Goal: Book appointment/travel/reservation

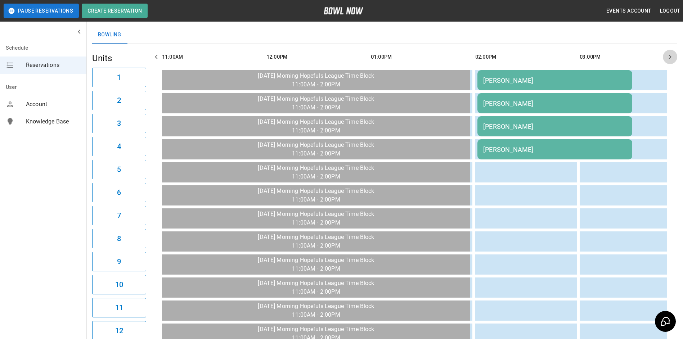
drag, startPoint x: 672, startPoint y: 61, endPoint x: 676, endPoint y: 62, distance: 4.3
click at [675, 62] on button "button" at bounding box center [670, 57] width 14 height 14
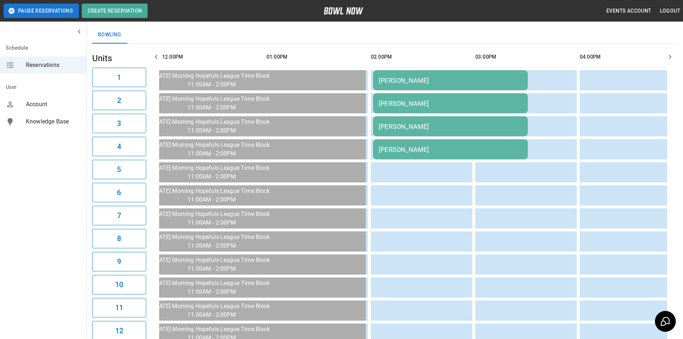
scroll to position [6, 0]
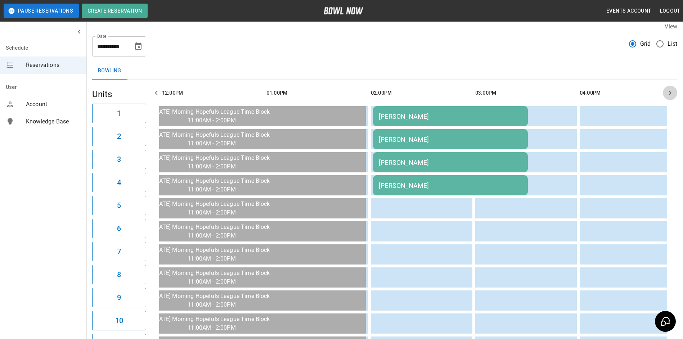
click at [666, 96] on button "button" at bounding box center [670, 93] width 14 height 14
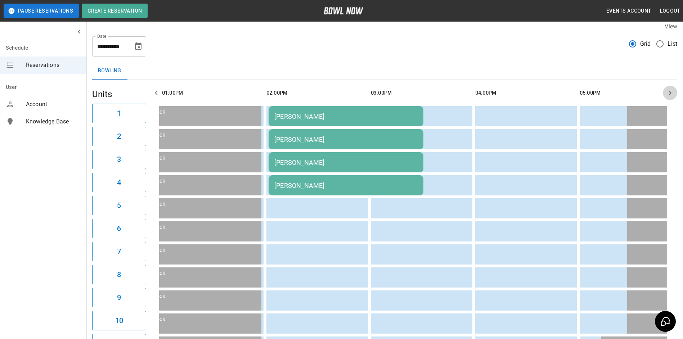
click at [666, 96] on icon "button" at bounding box center [670, 93] width 9 height 9
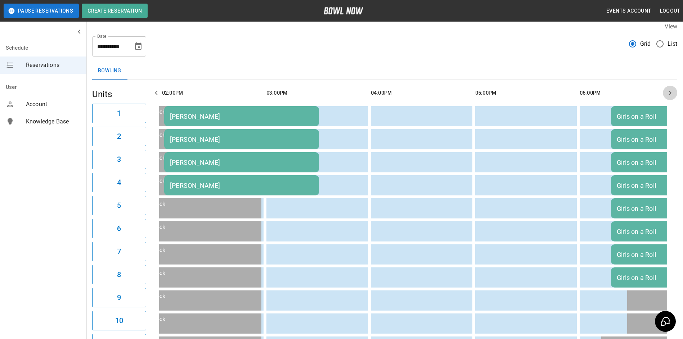
scroll to position [0, 313]
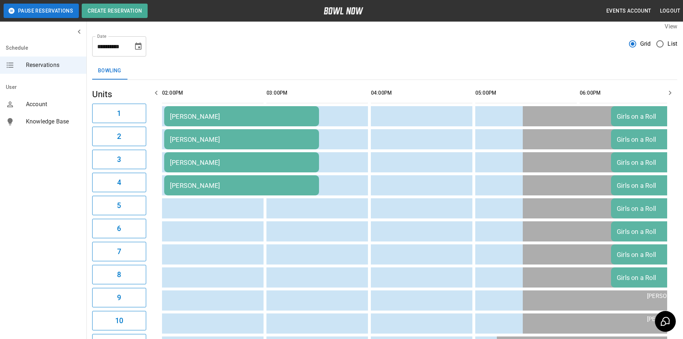
drag, startPoint x: 168, startPoint y: 90, endPoint x: 160, endPoint y: 91, distance: 8.7
click at [166, 90] on th "sticky table" at bounding box center [175, 93] width 23 height 21
click at [160, 91] on icon "button" at bounding box center [156, 93] width 9 height 9
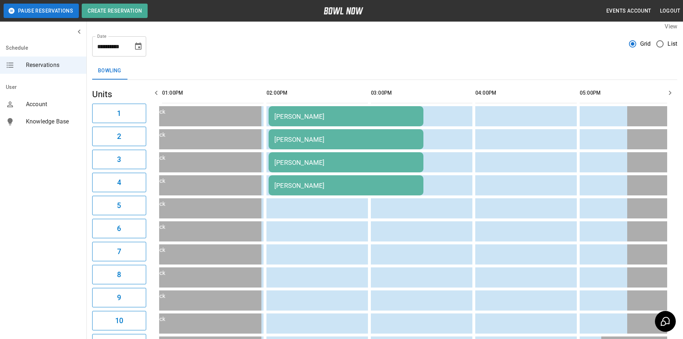
click at [160, 91] on icon "button" at bounding box center [156, 93] width 9 height 9
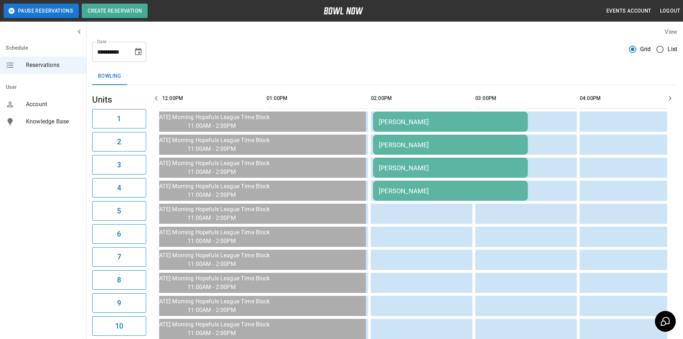
scroll to position [0, 0]
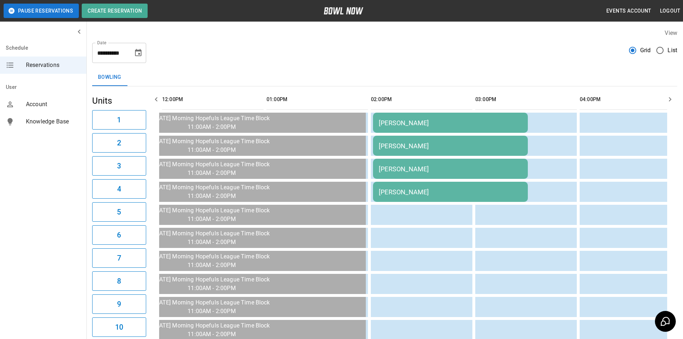
drag, startPoint x: 532, startPoint y: 112, endPoint x: 526, endPoint y: 109, distance: 6.3
drag, startPoint x: 526, startPoint y: 109, endPoint x: 512, endPoint y: 66, distance: 45.1
click at [513, 66] on div "**********" at bounding box center [384, 324] width 597 height 603
click at [671, 99] on icon "button" at bounding box center [670, 99] width 3 height 4
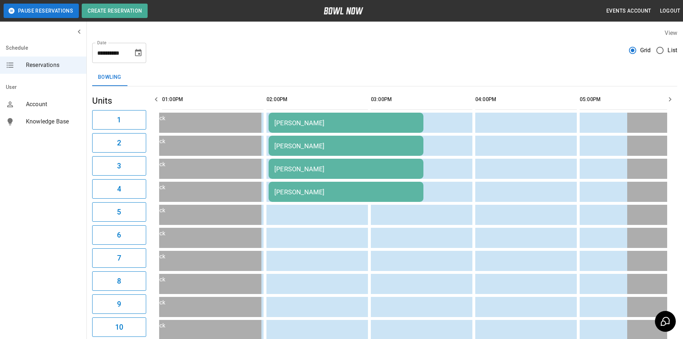
click at [347, 125] on div "[PERSON_NAME]" at bounding box center [345, 123] width 143 height 8
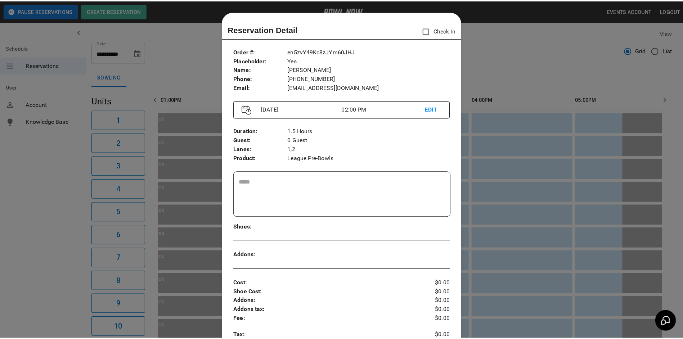
scroll to position [12, 0]
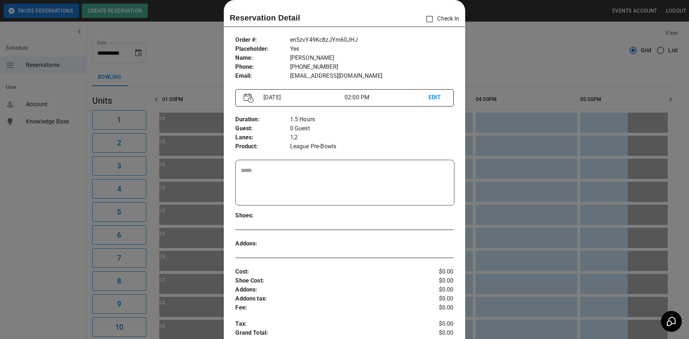
click at [497, 124] on div at bounding box center [344, 169] width 689 height 339
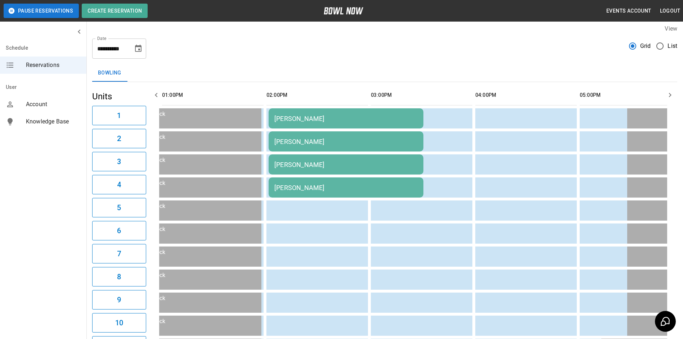
scroll to position [0, 0]
